Goal: Information Seeking & Learning: Learn about a topic

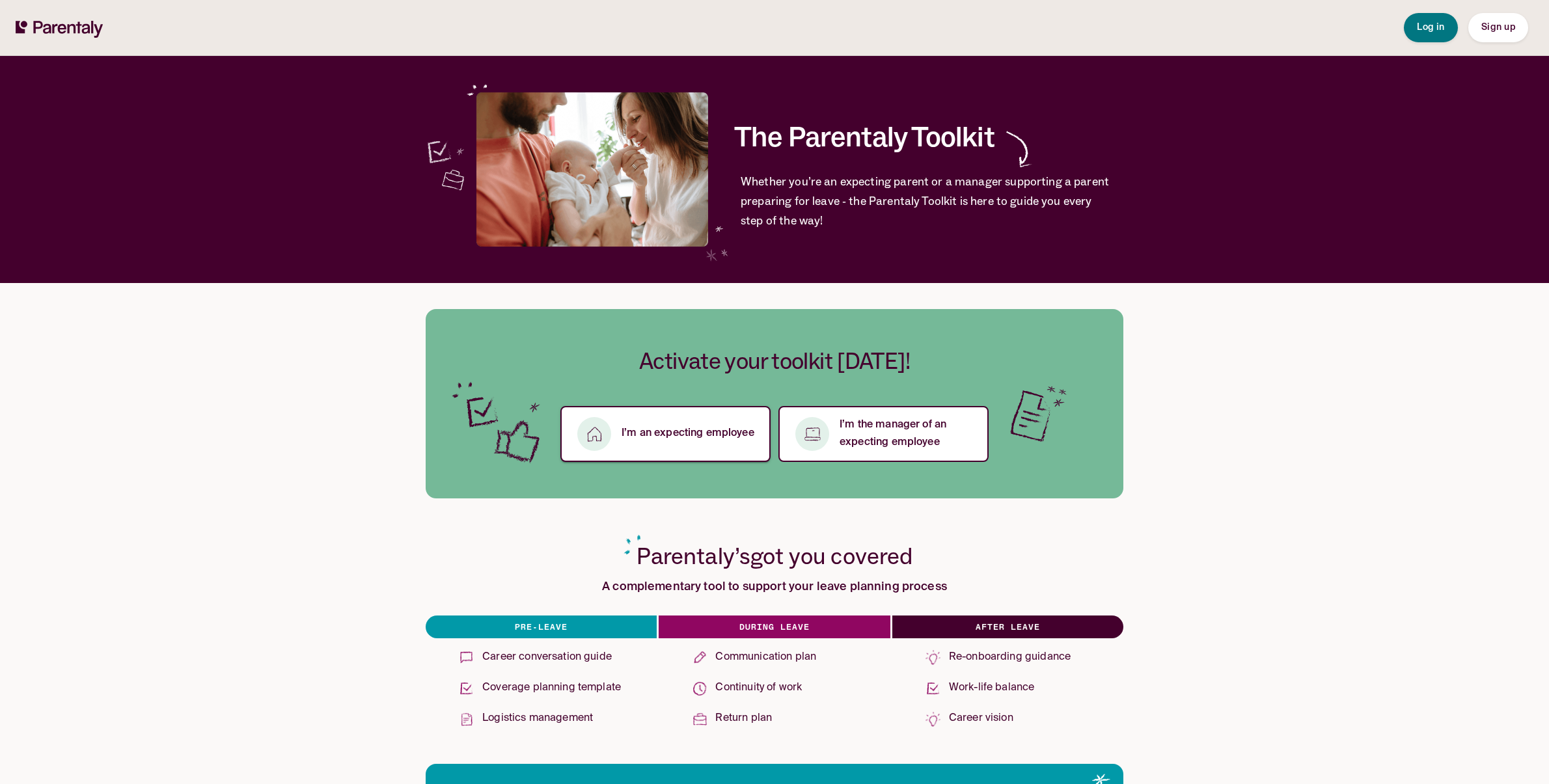
click at [741, 423] on button "I’m an expecting employee" at bounding box center [665, 434] width 210 height 56
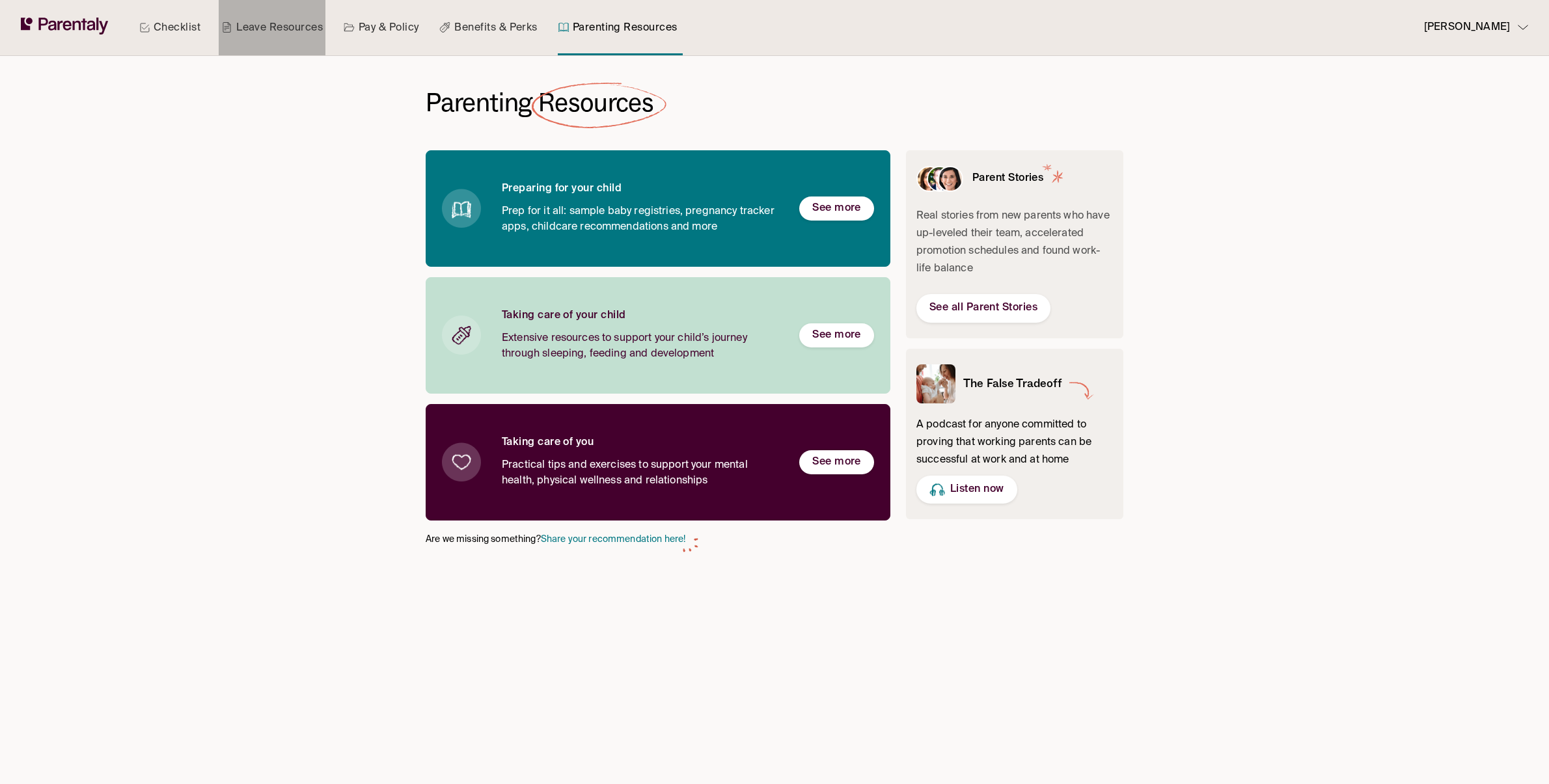
click at [288, 28] on link "Leave Resources" at bounding box center [273, 28] width 107 height 55
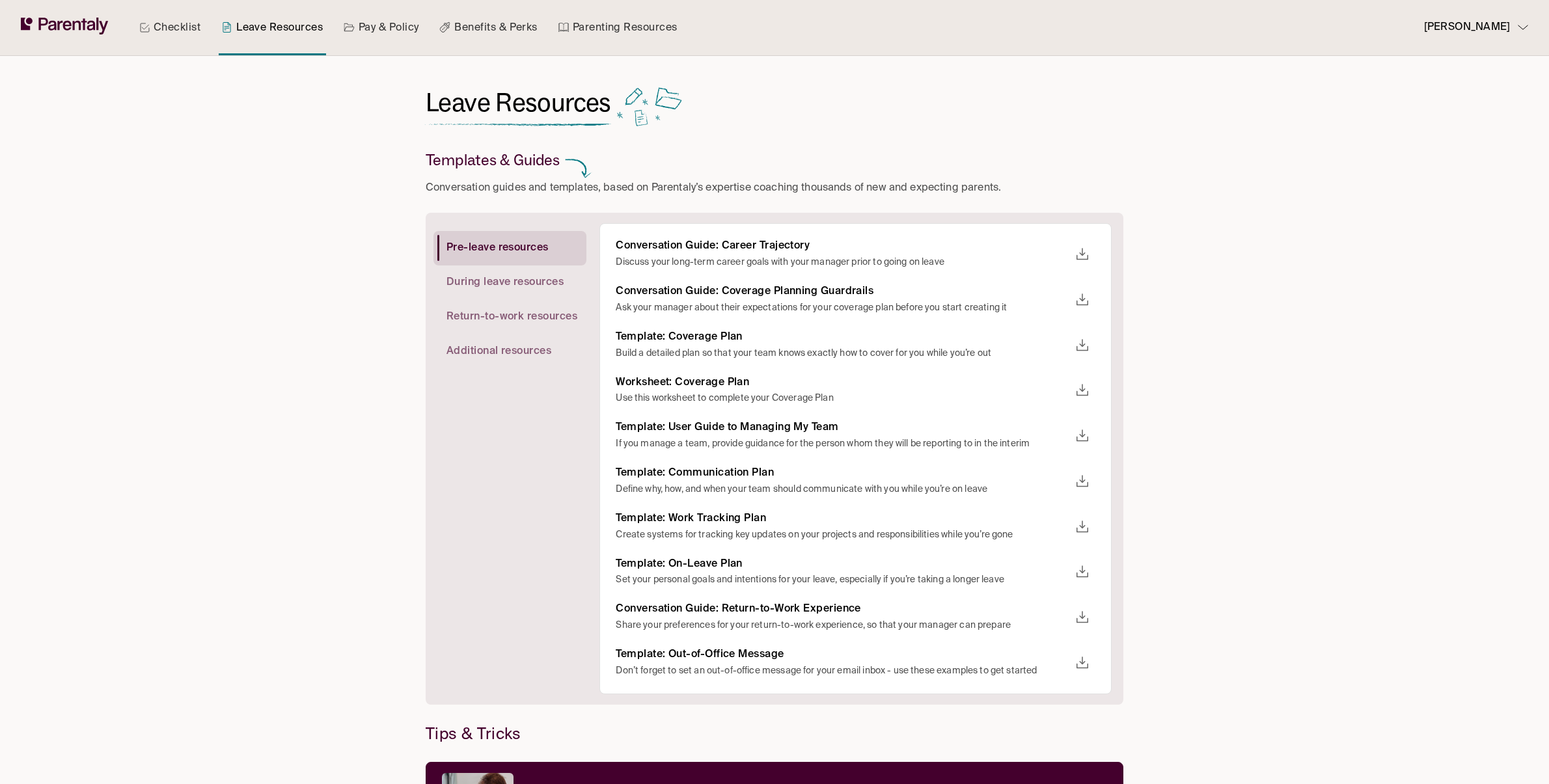
click at [75, 28] on icon at bounding box center [64, 26] width 88 height 17
